Goal: Task Accomplishment & Management: Use online tool/utility

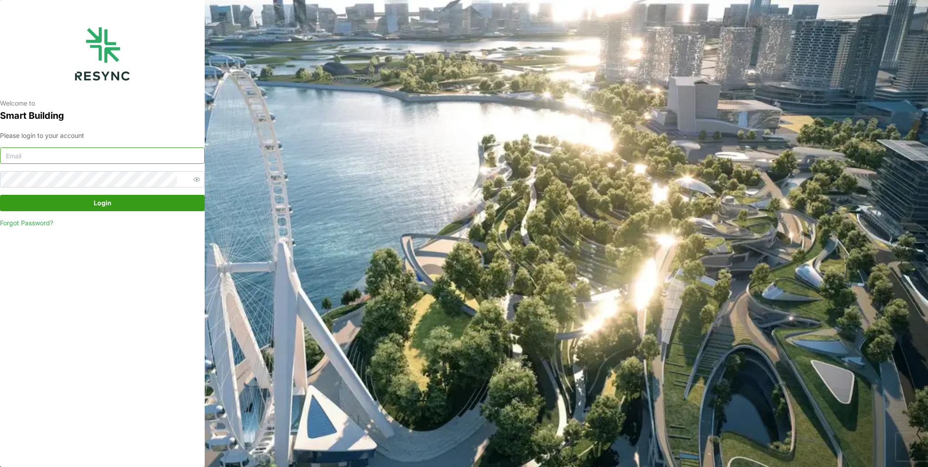
click at [110, 152] on input at bounding box center [102, 155] width 205 height 16
type input "[EMAIL_ADDRESS][DOMAIN_NAME]"
click at [0, 195] on button "Login" at bounding box center [102, 203] width 205 height 16
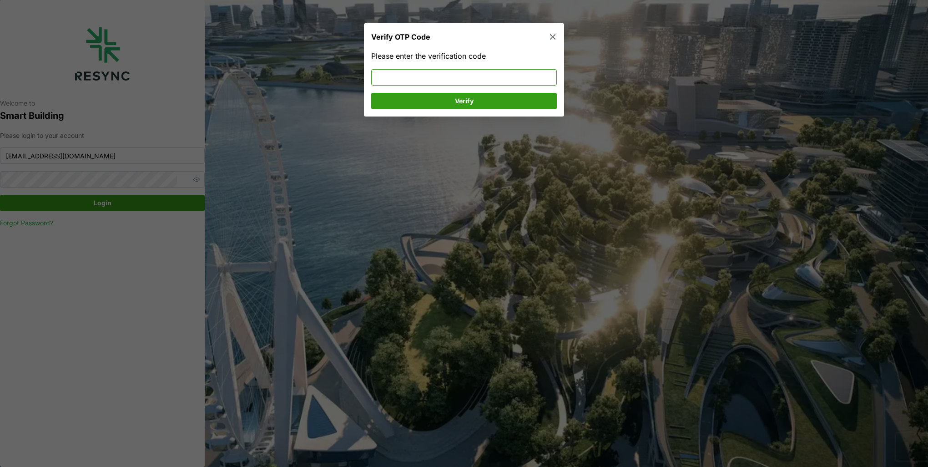
click at [464, 81] on input at bounding box center [464, 77] width 186 height 16
type input "658640"
click at [469, 102] on span "Verify" at bounding box center [464, 100] width 19 height 15
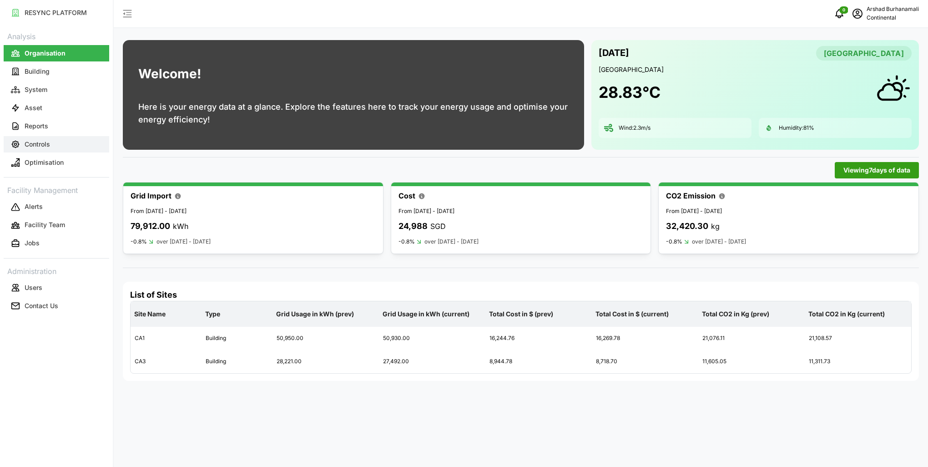
click at [46, 144] on p "Controls" at bounding box center [37, 144] width 25 height 9
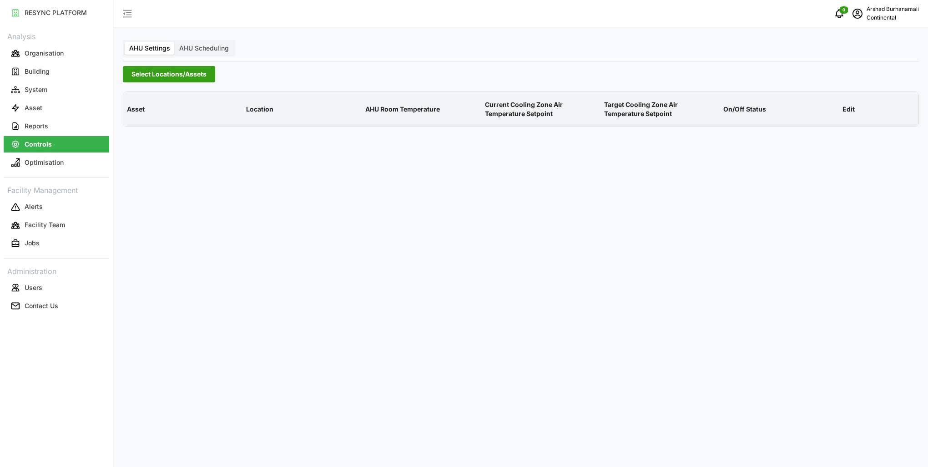
click at [166, 70] on span "Select Locations/Assets" at bounding box center [168, 73] width 75 height 15
click at [134, 116] on icon at bounding box center [134, 114] width 7 height 7
click at [156, 128] on div "CA1" at bounding box center [219, 127] width 176 height 13
click at [151, 129] on span "Select CA1" at bounding box center [153, 129] width 6 height 6
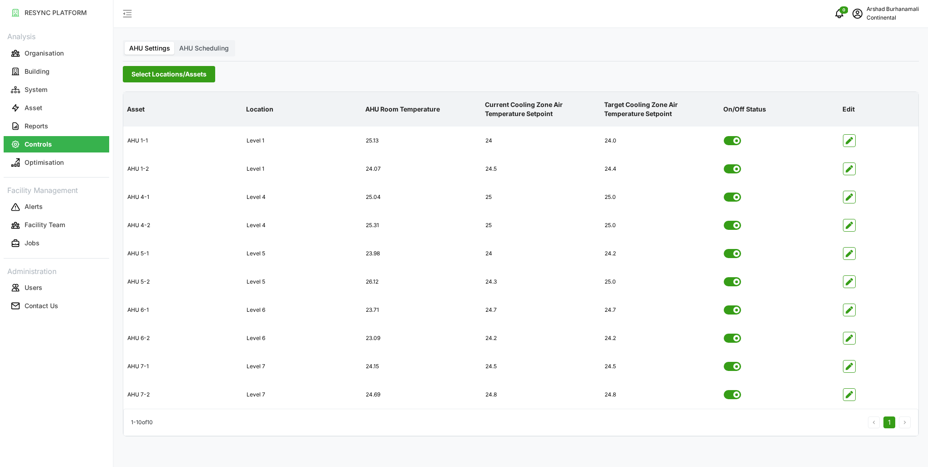
click at [847, 228] on icon "button" at bounding box center [849, 225] width 7 height 7
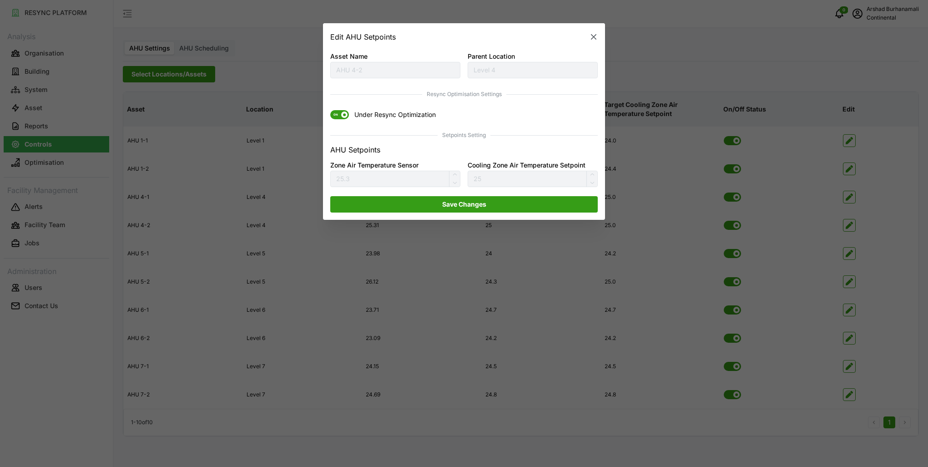
click at [339, 117] on span "ON" at bounding box center [335, 115] width 11 height 9
click at [330, 111] on input "ON Under Resync Optimization" at bounding box center [330, 111] width 0 height 0
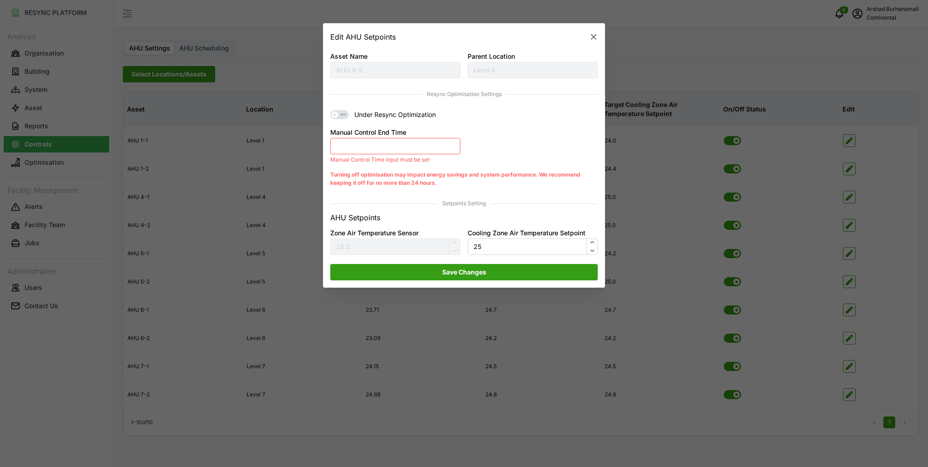
click at [378, 150] on button "Manual Control End Time" at bounding box center [395, 146] width 130 height 16
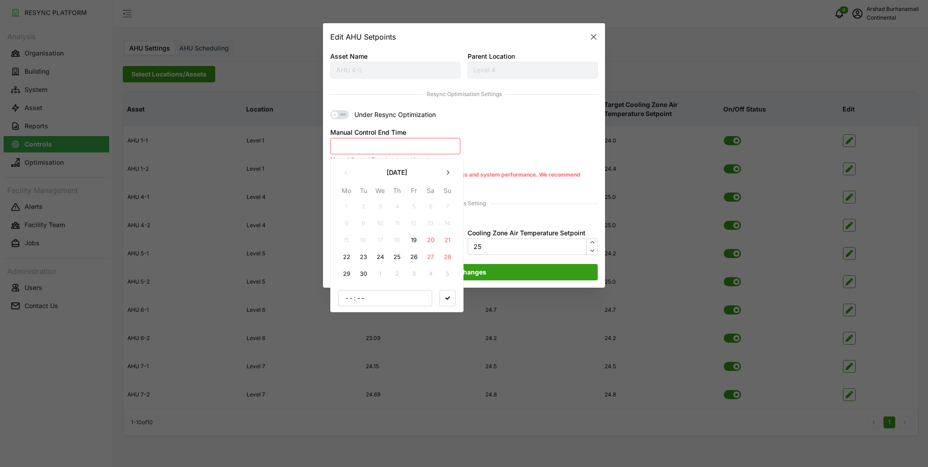
click at [410, 241] on button "19" at bounding box center [414, 240] width 16 height 16
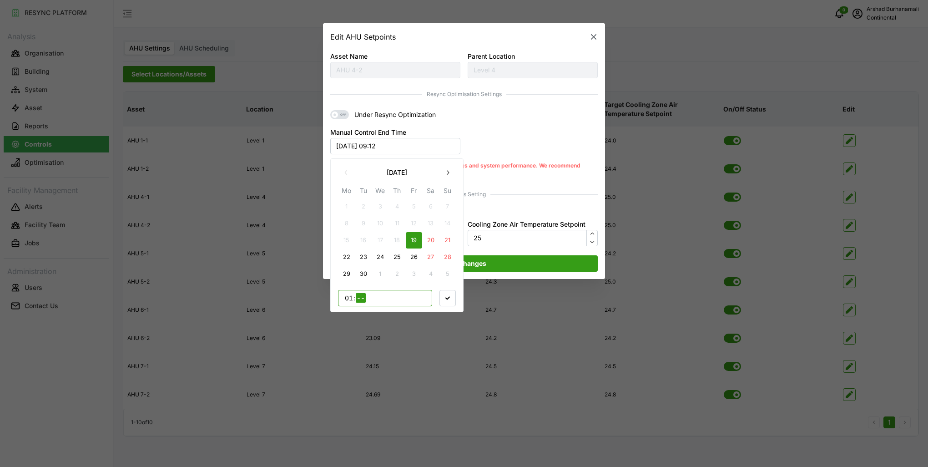
type input "18"
type input "00"
click at [445, 295] on span "button" at bounding box center [447, 297] width 15 height 15
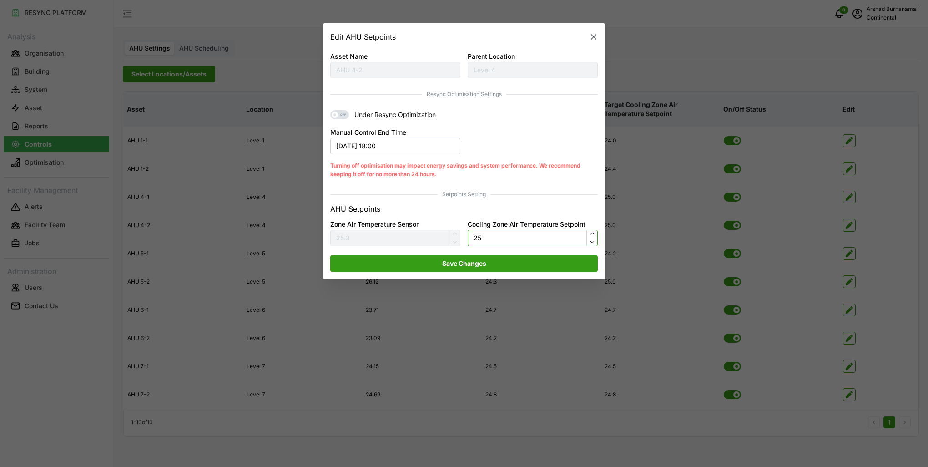
click at [492, 241] on input "25" at bounding box center [533, 238] width 130 height 16
type input "24.5"
click at [494, 266] on span "Save Changes" at bounding box center [464, 263] width 250 height 15
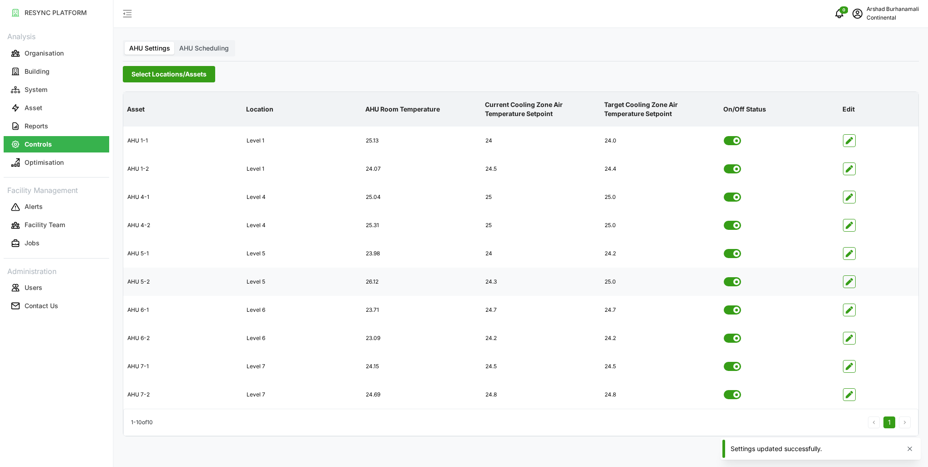
click at [846, 282] on icon "button" at bounding box center [849, 281] width 7 height 7
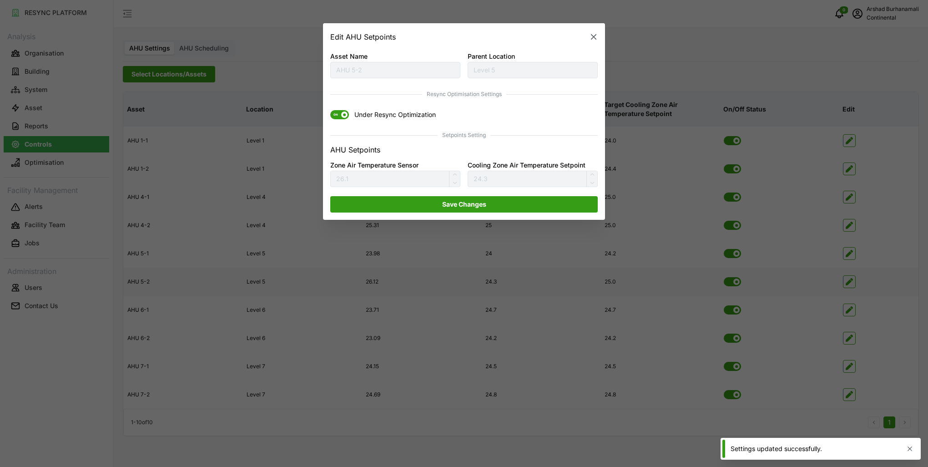
click at [342, 118] on span "ON" at bounding box center [339, 115] width 19 height 9
click at [330, 111] on input "ON Under Resync Optimization" at bounding box center [330, 111] width 0 height 0
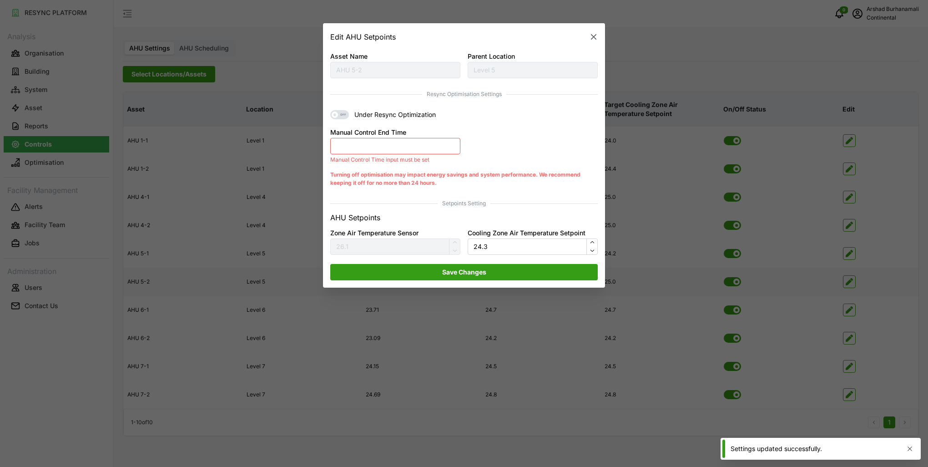
click at [357, 145] on button "Manual Control End Time" at bounding box center [395, 146] width 130 height 16
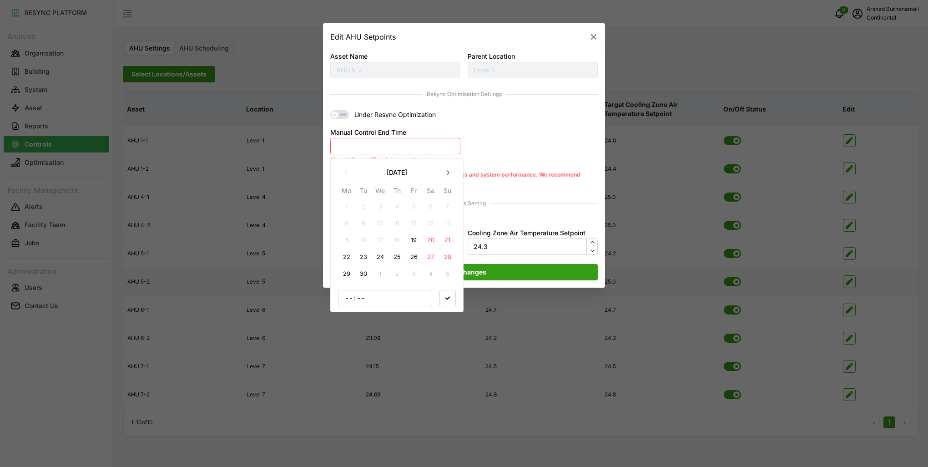
click at [409, 242] on button "19" at bounding box center [414, 240] width 16 height 16
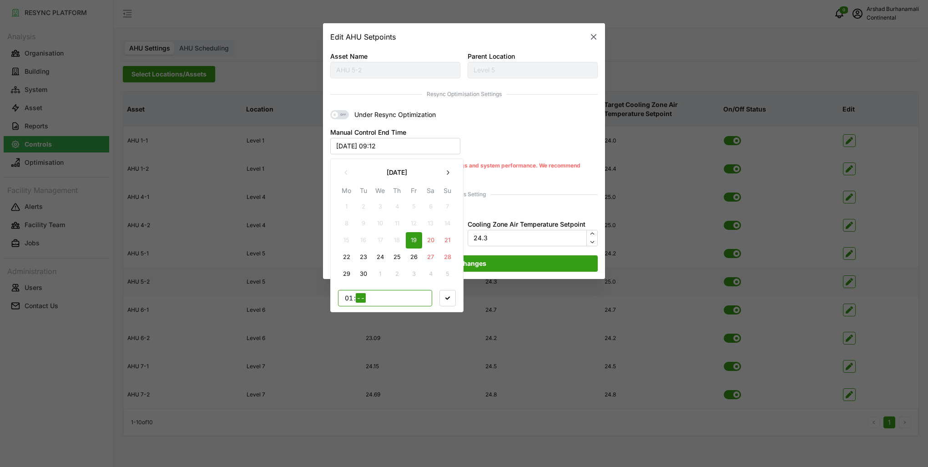
type input "16"
type input "00"
click at [446, 300] on span "button" at bounding box center [447, 297] width 15 height 15
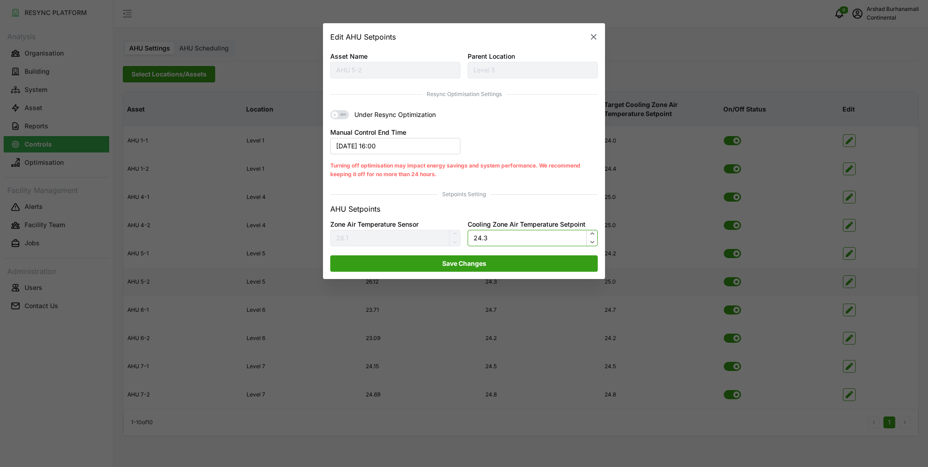
click at [505, 233] on input "24.3" at bounding box center [533, 238] width 130 height 16
type input "23.7"
click at [494, 262] on span "Save Changes" at bounding box center [464, 263] width 250 height 15
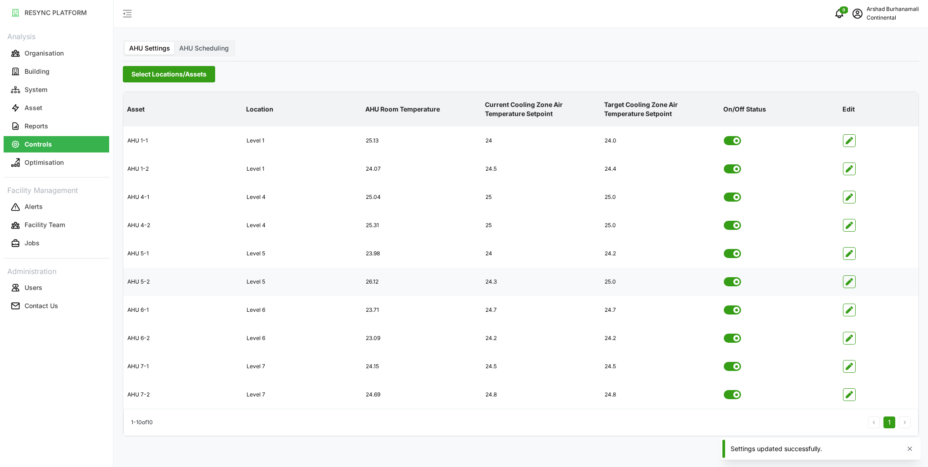
click at [190, 78] on span "Select Locations/Assets" at bounding box center [168, 73] width 75 height 15
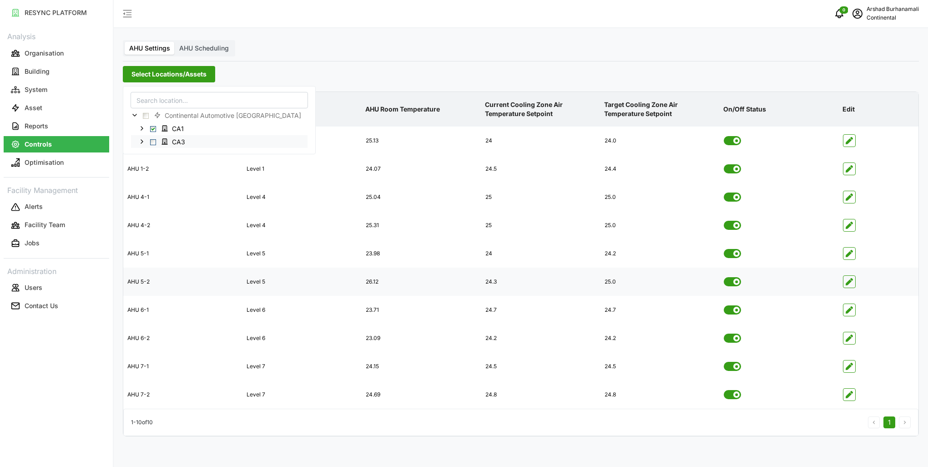
click at [154, 143] on span "Select CA3" at bounding box center [153, 142] width 6 height 6
click at [428, 106] on p "AHU Room Temperature" at bounding box center [421, 109] width 116 height 24
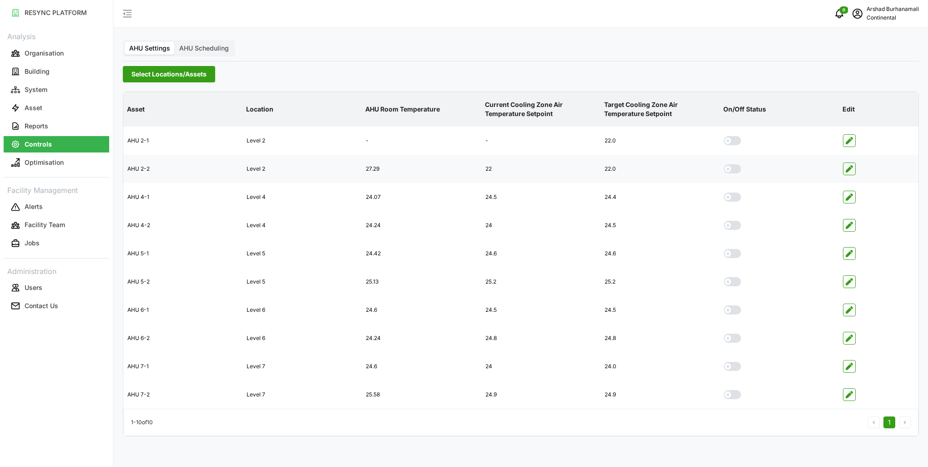
click at [847, 170] on icon "button" at bounding box center [849, 168] width 7 height 7
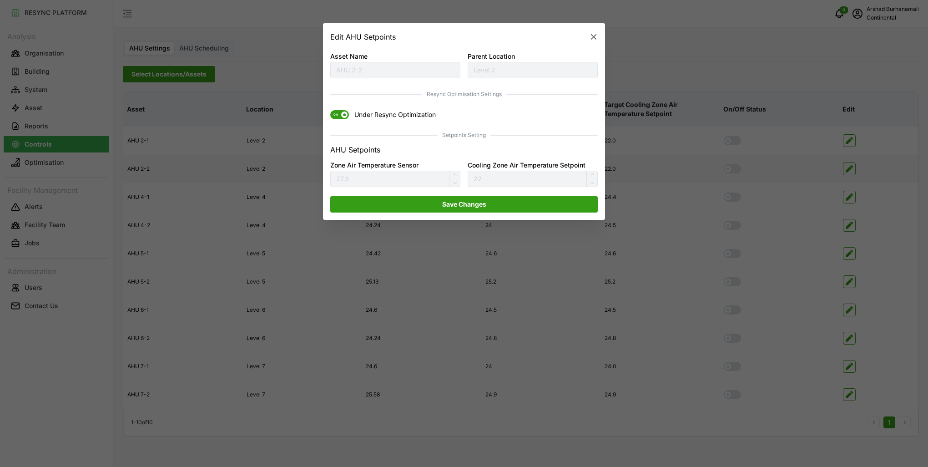
click at [337, 119] on span "ON" at bounding box center [335, 115] width 11 height 9
click at [330, 111] on input "ON Under Resync Optimization" at bounding box center [330, 111] width 0 height 0
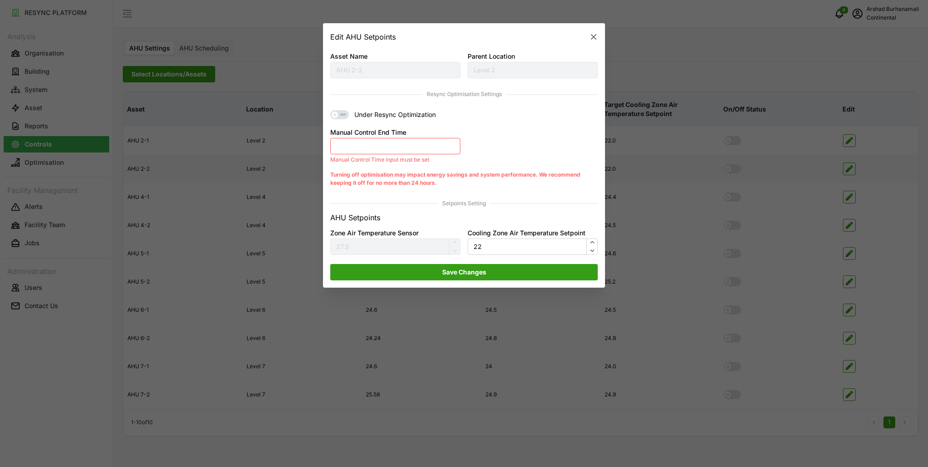
click at [370, 141] on button "Manual Control End Time" at bounding box center [395, 146] width 130 height 16
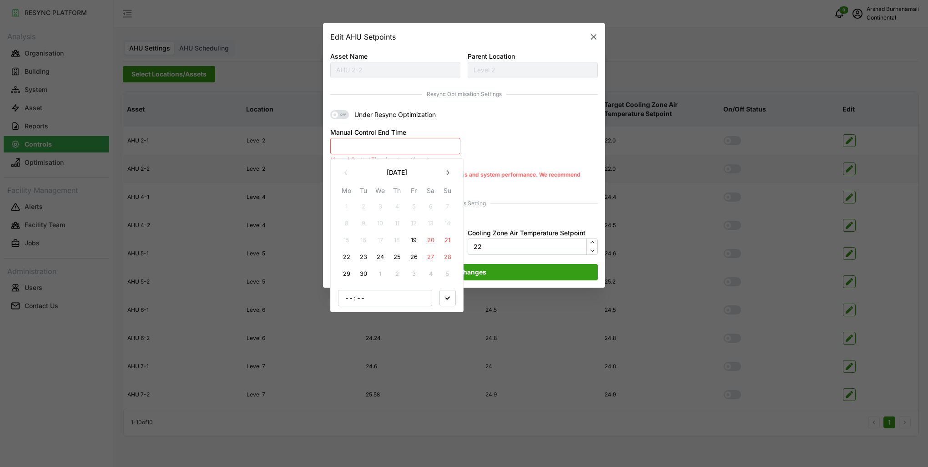
click at [410, 237] on button "19" at bounding box center [414, 240] width 16 height 16
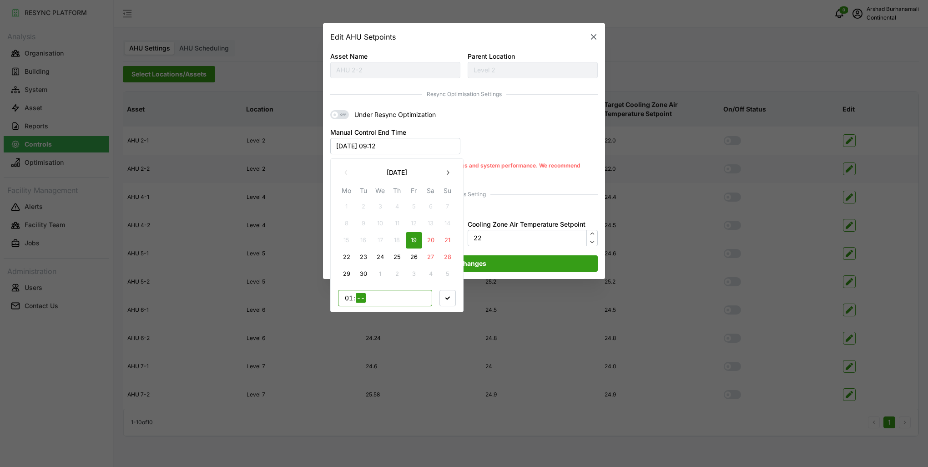
type input "12"
type input "00"
click at [445, 294] on span "button" at bounding box center [447, 297] width 15 height 15
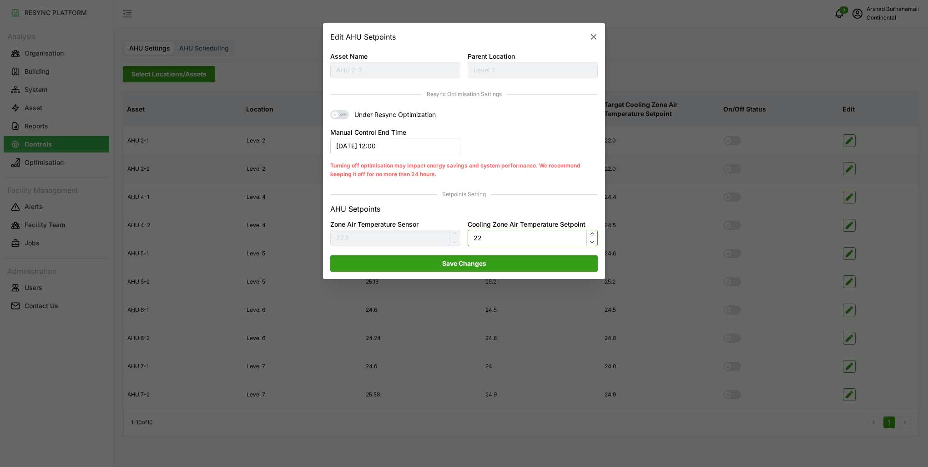
click at [487, 236] on input "22" at bounding box center [533, 238] width 130 height 16
type input "24"
click at [474, 269] on span "Save Changes" at bounding box center [464, 263] width 44 height 15
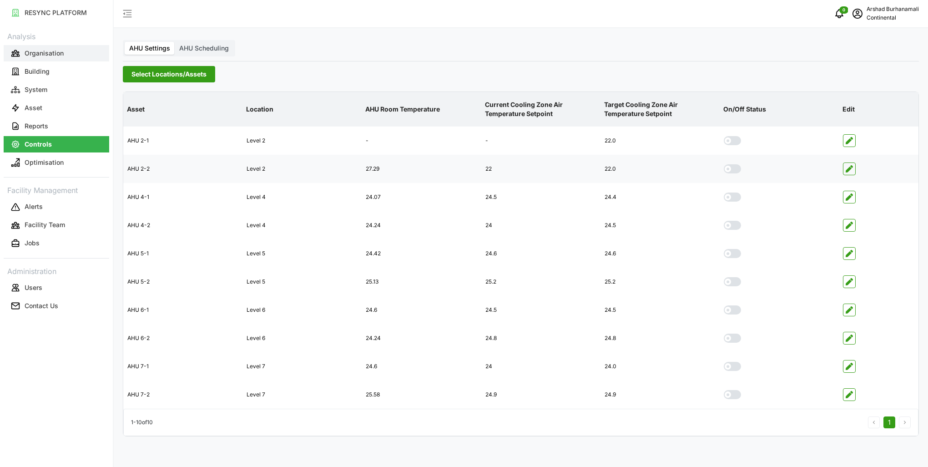
click at [87, 52] on button "Organisation" at bounding box center [57, 53] width 106 height 16
